Goal: Find specific page/section: Find specific page/section

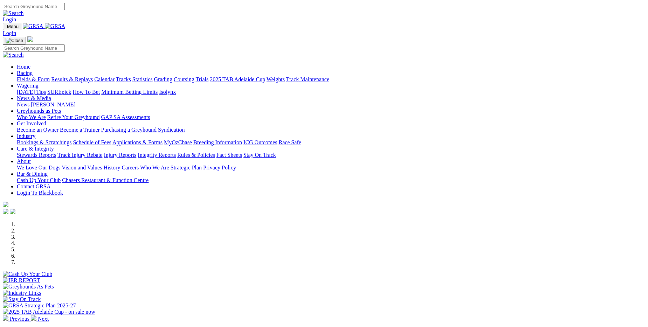
scroll to position [105, 0]
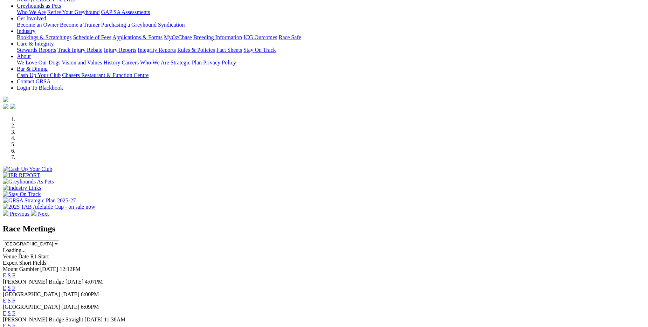
click at [15, 285] on link "F" at bounding box center [13, 288] width 3 height 6
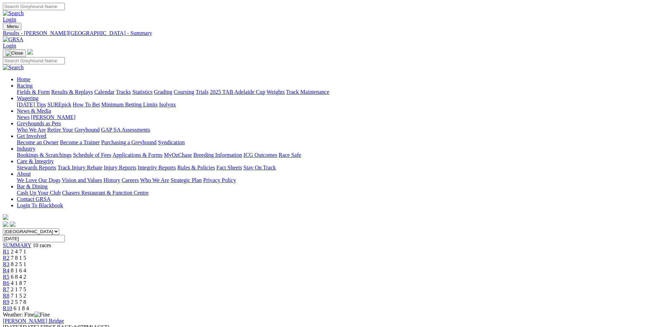
click at [50, 89] on link "Fields & Form" at bounding box center [33, 92] width 33 height 6
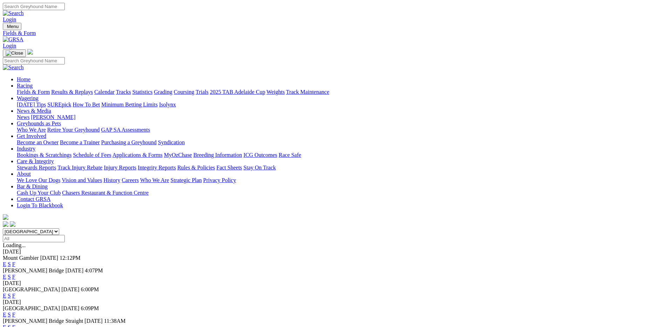
click at [15, 293] on link "F" at bounding box center [13, 296] width 3 height 6
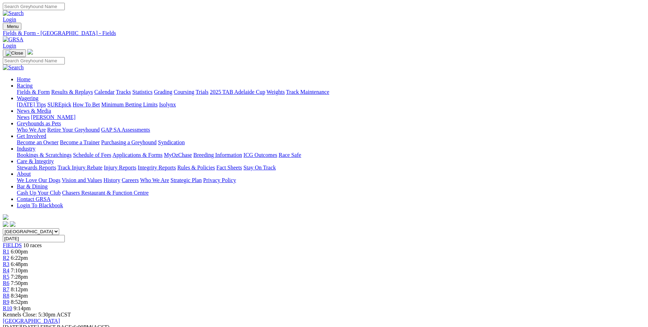
click at [50, 89] on link "Fields & Form" at bounding box center [33, 92] width 33 height 6
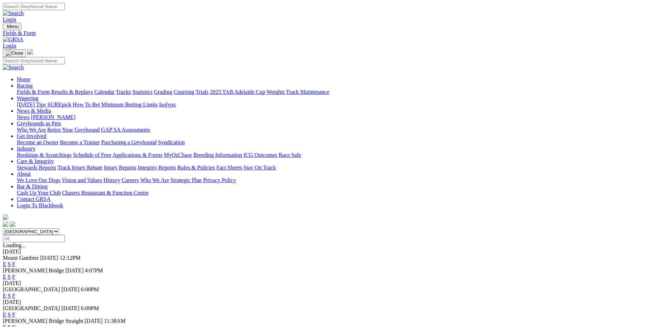
click at [15, 312] on link "F" at bounding box center [13, 315] width 3 height 6
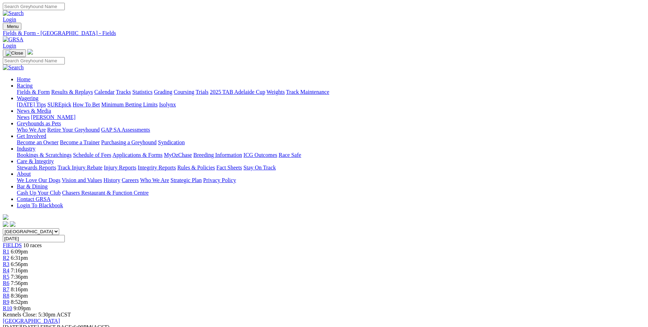
click at [50, 89] on link "Fields & Form" at bounding box center [33, 92] width 33 height 6
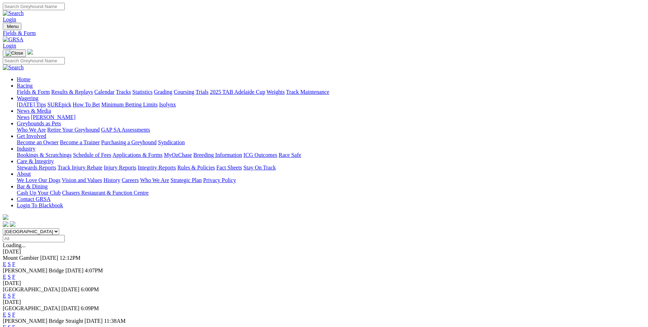
click at [15, 324] on link "F" at bounding box center [13, 327] width 3 height 6
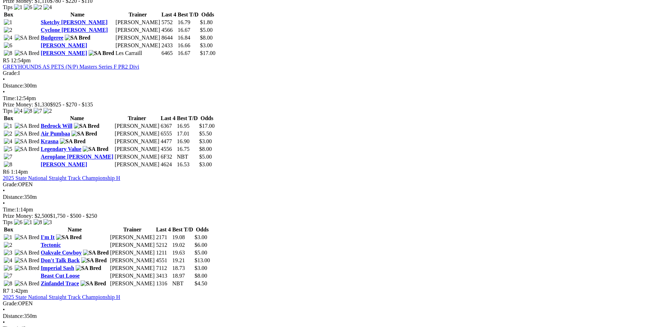
scroll to position [770, 0]
